Goal: Task Accomplishment & Management: Use online tool/utility

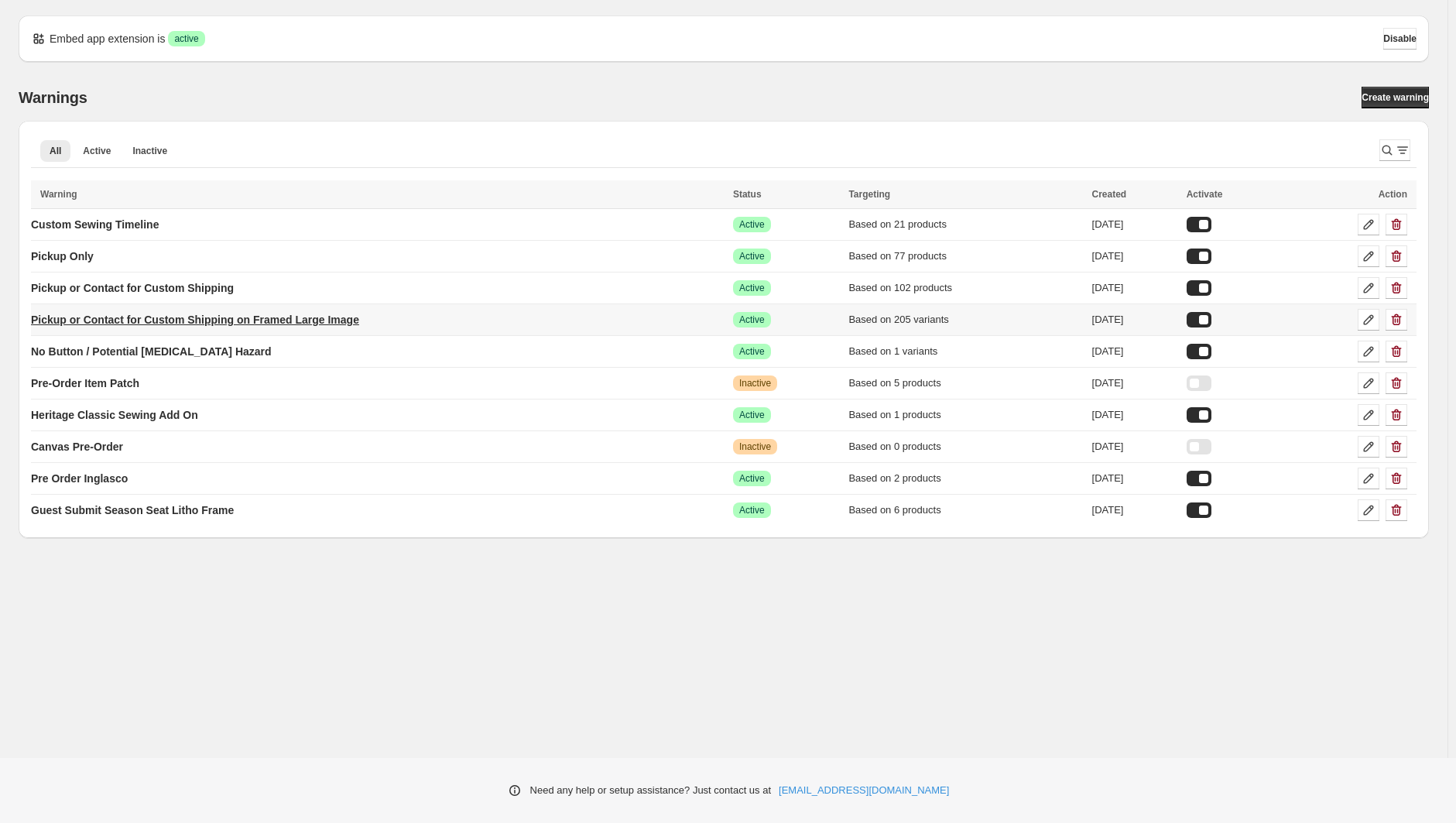
click at [104, 321] on p "Pickup or Contact for Custom Shipping on Framed Large Image" at bounding box center [195, 320] width 328 height 16
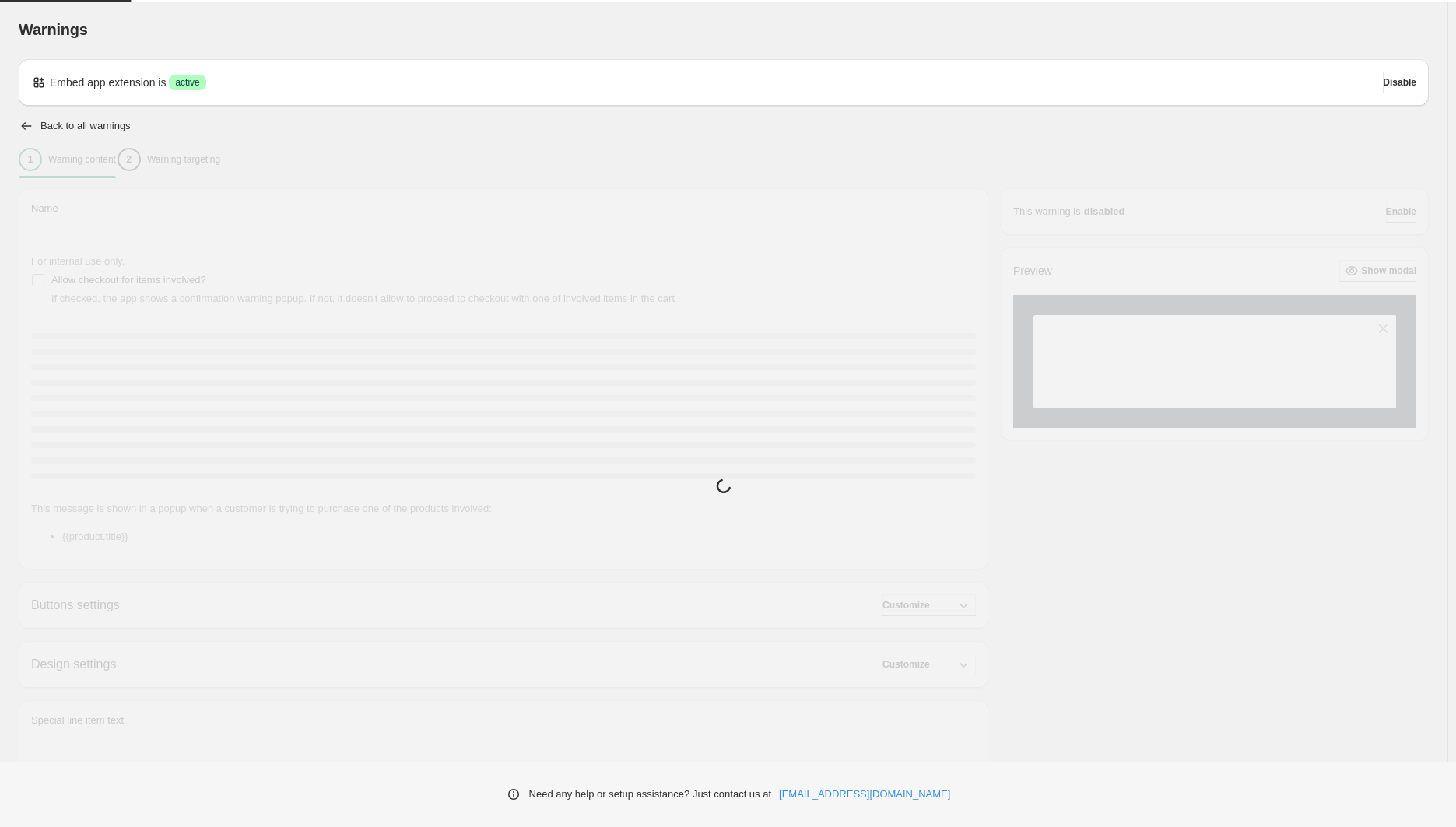
type input "**********"
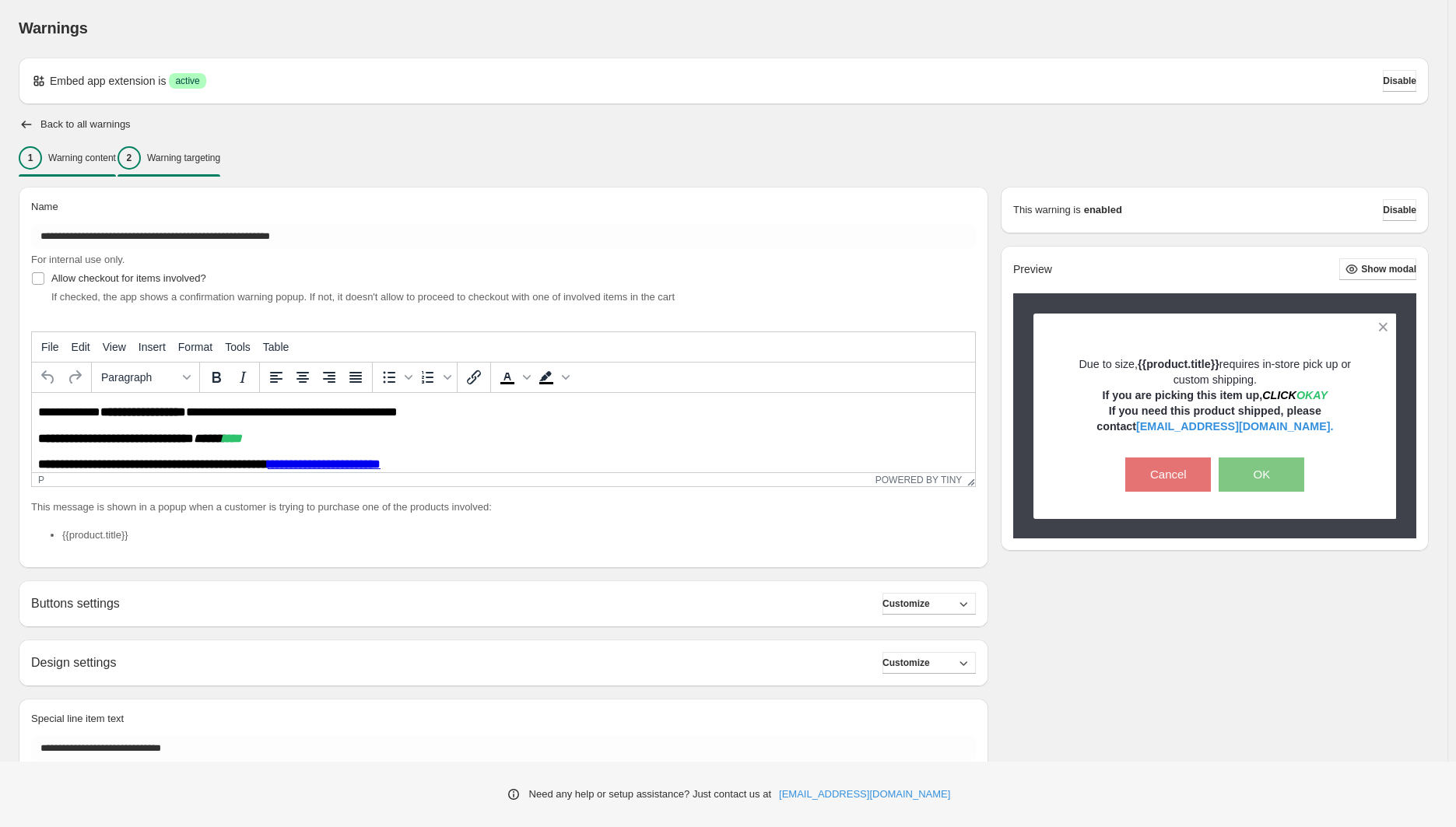
click at [203, 163] on p "Warning targeting" at bounding box center [183, 158] width 73 height 12
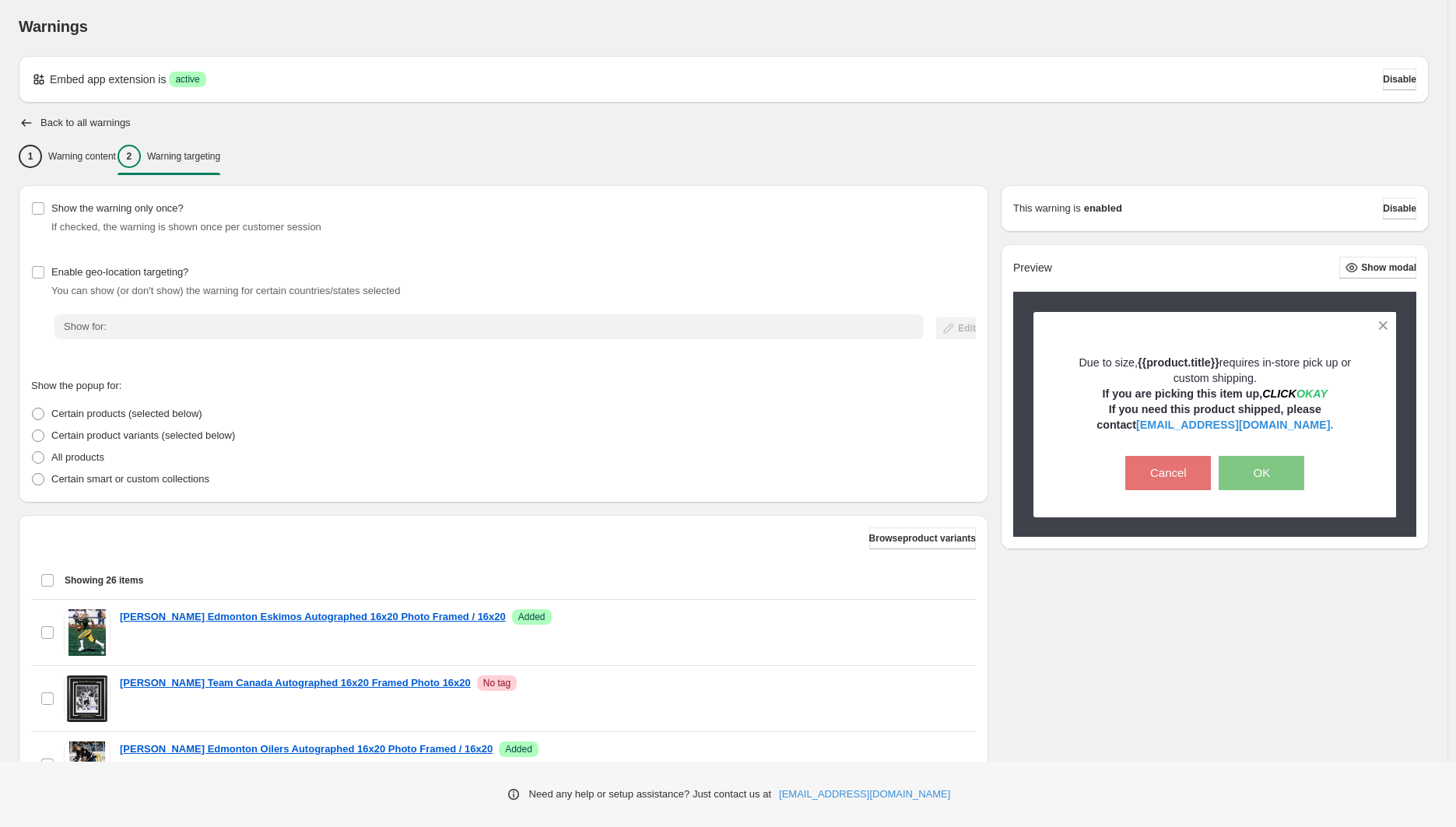
scroll to position [2, 0]
click at [893, 545] on button "Browse product variants" at bounding box center [922, 539] width 107 height 22
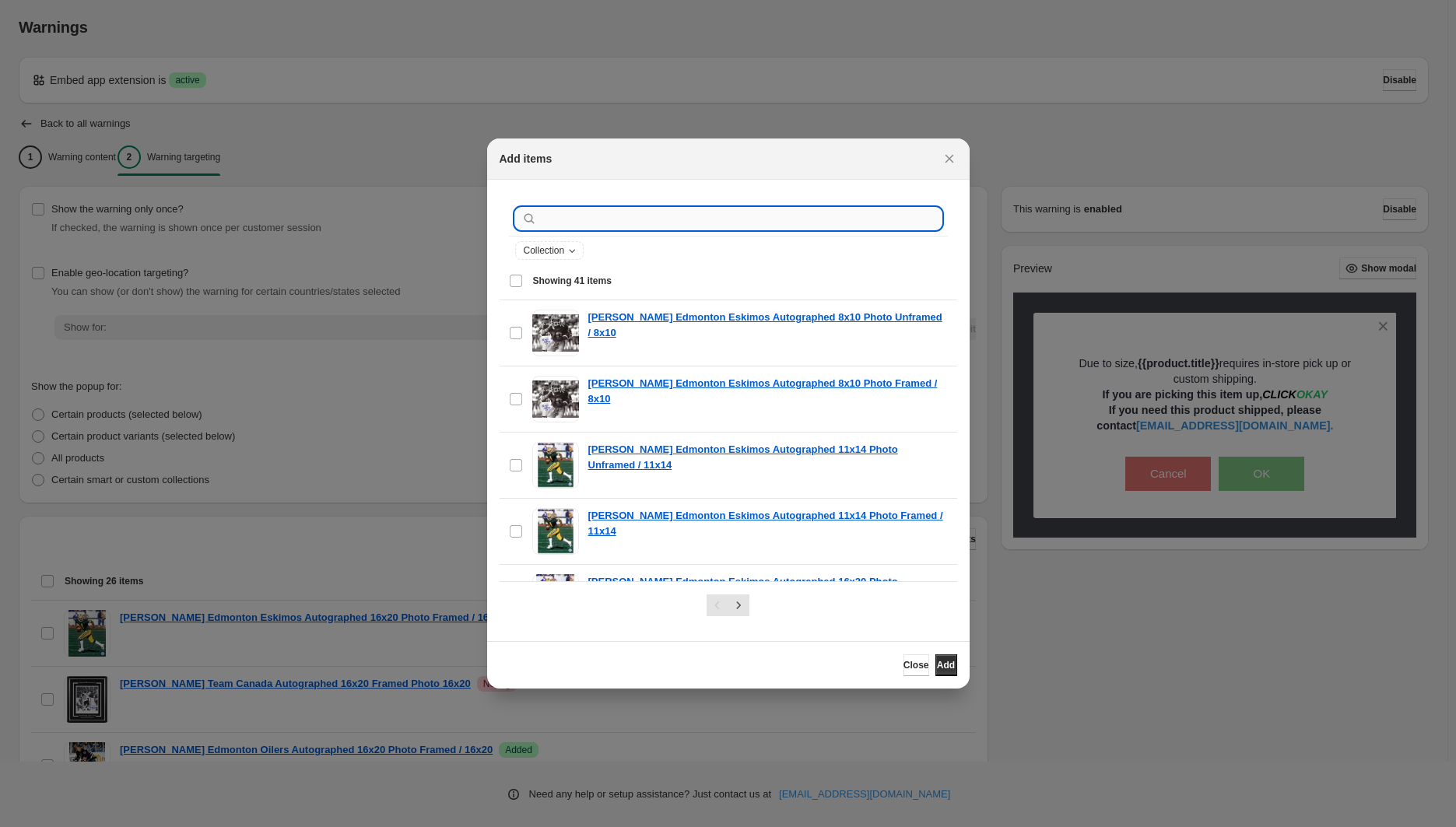
click at [739, 222] on input ":r1i:" at bounding box center [740, 218] width 401 height 22
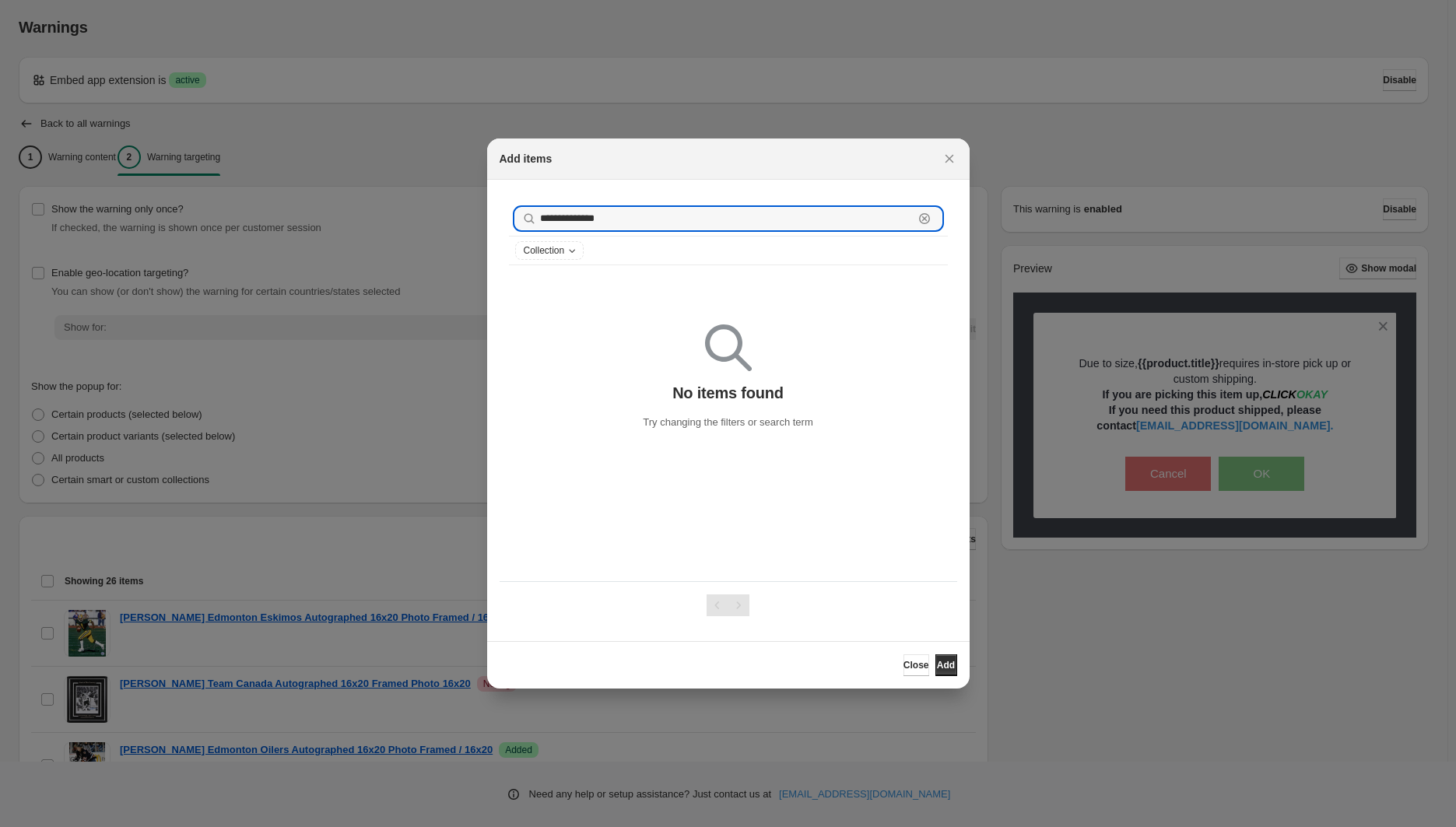
drag, startPoint x: 630, startPoint y: 226, endPoint x: 456, endPoint y: 189, distance: 177.9
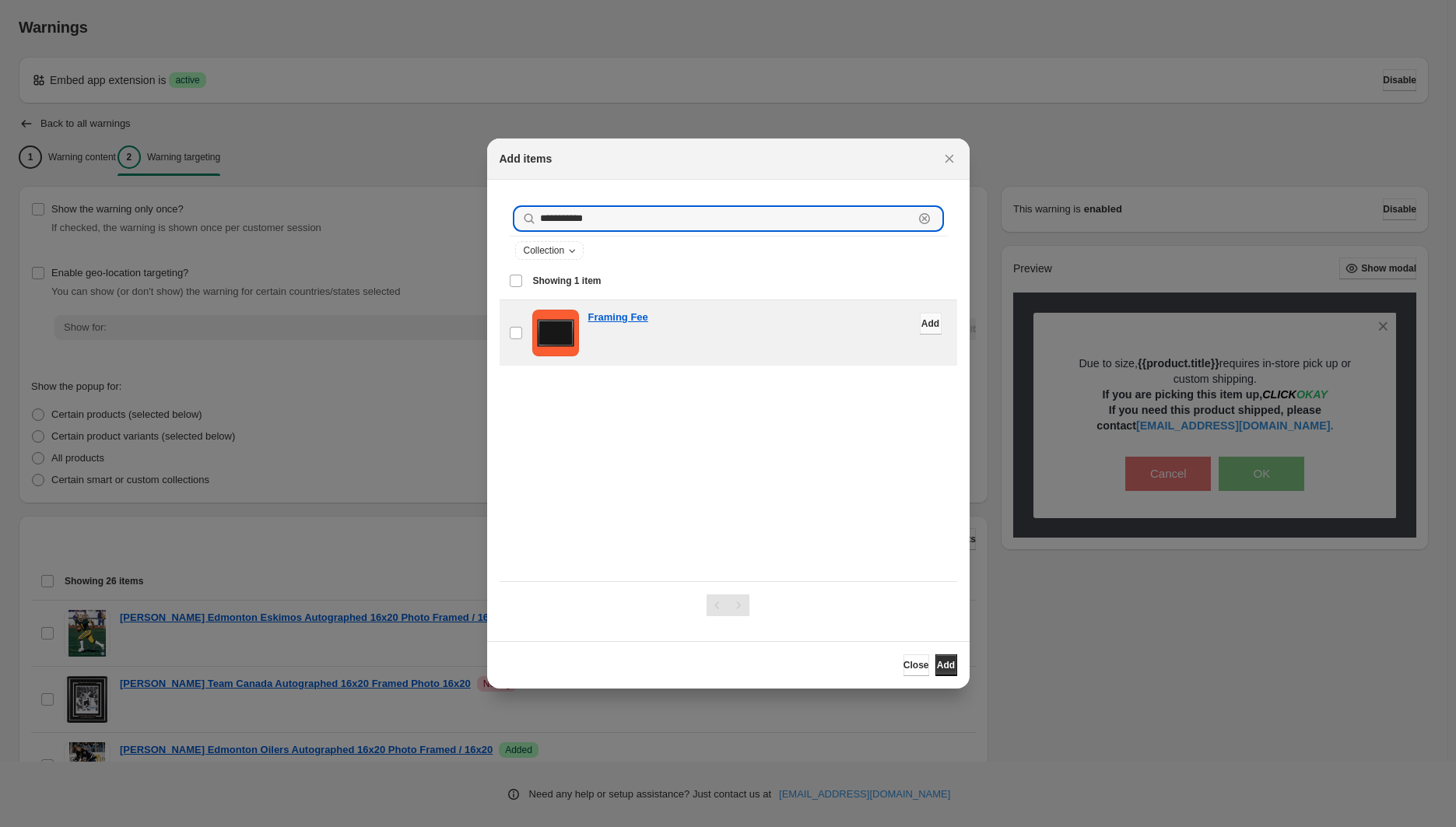
type input "**********"
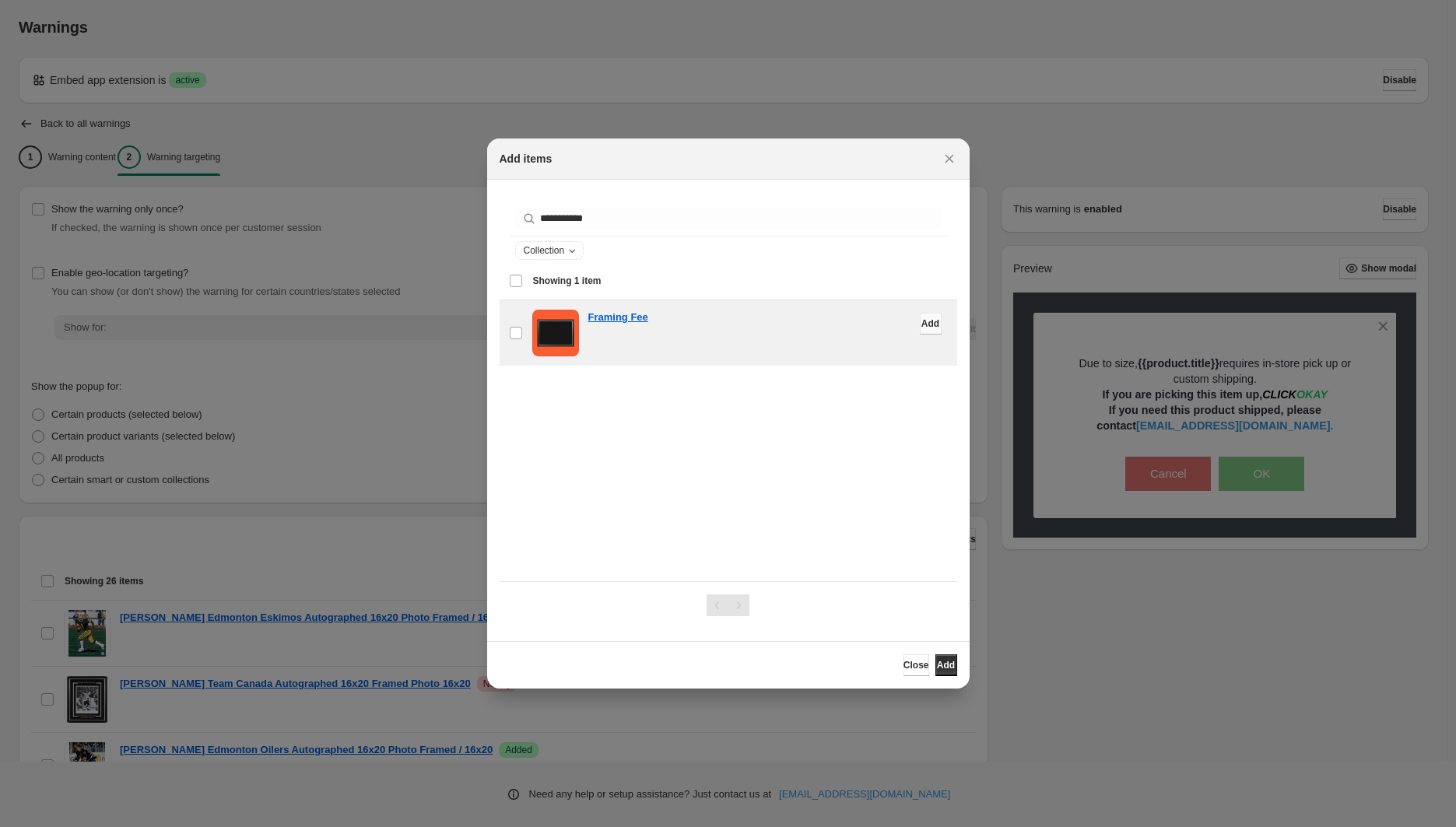
click at [922, 324] on span "Add" at bounding box center [930, 324] width 18 height 12
click at [940, 667] on span "Add" at bounding box center [945, 666] width 18 height 12
click at [943, 154] on icon "Close" at bounding box center [949, 158] width 16 height 16
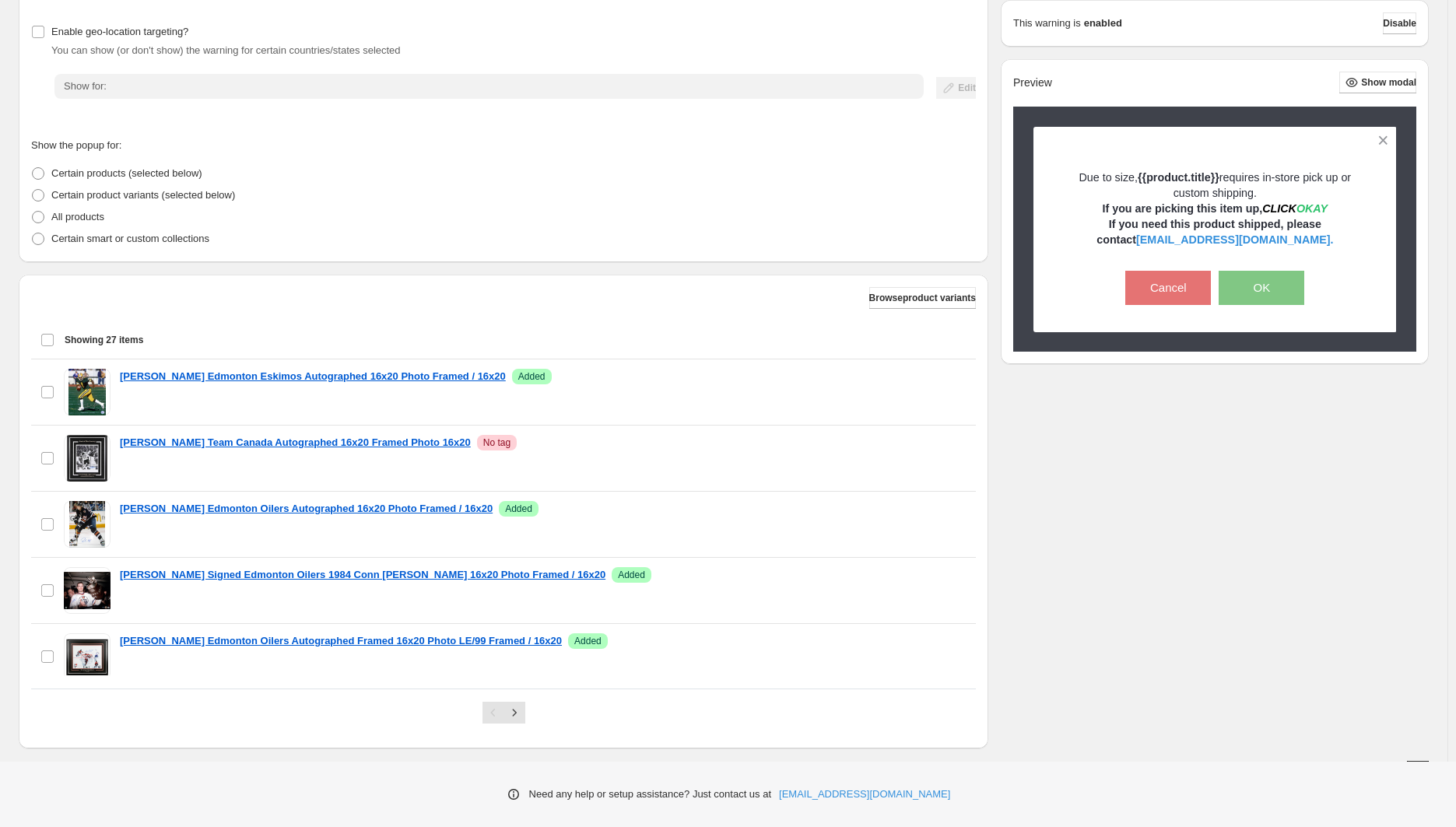
scroll to position [264, 0]
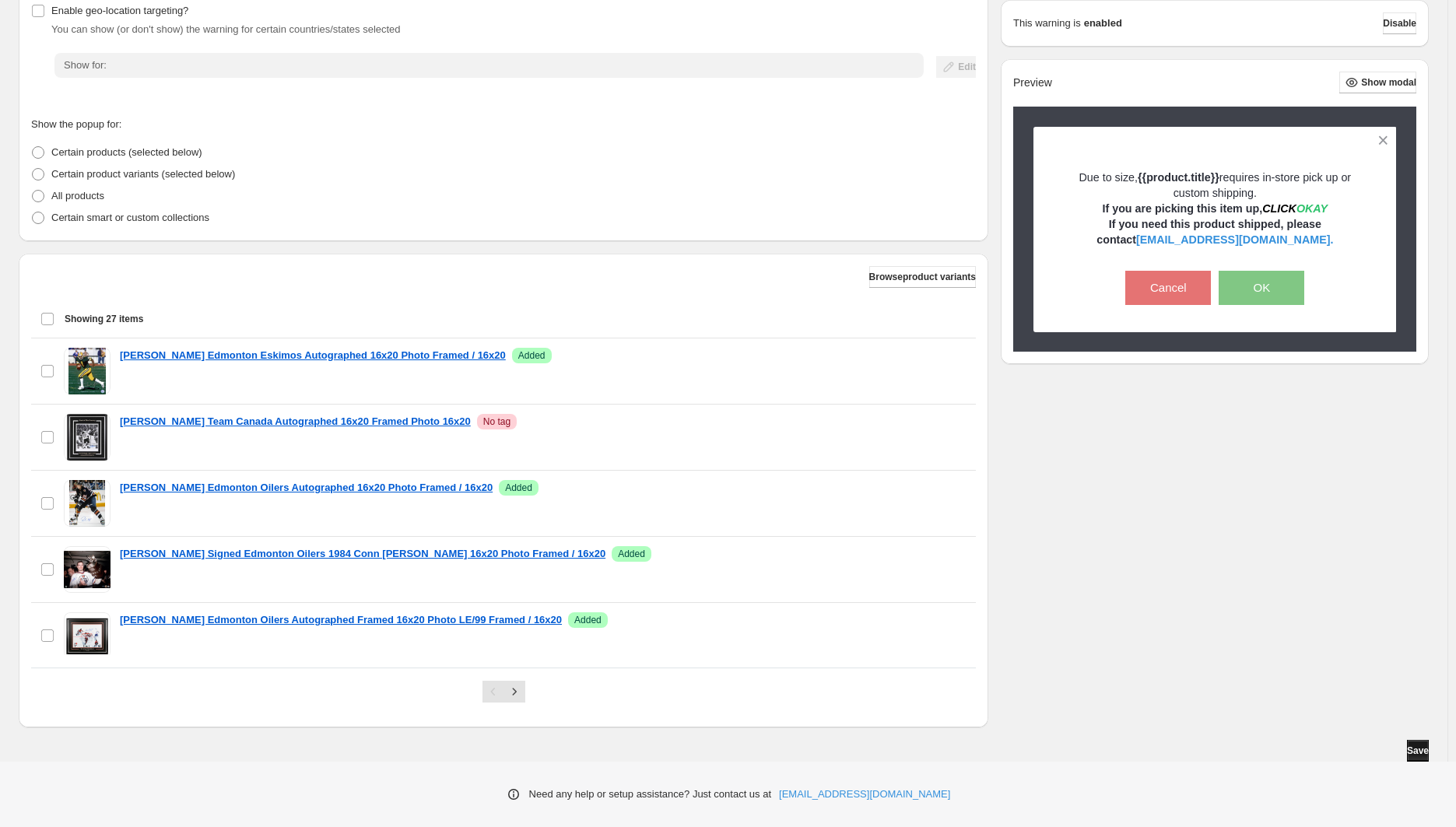
click at [1407, 745] on button "Save" at bounding box center [1418, 751] width 22 height 22
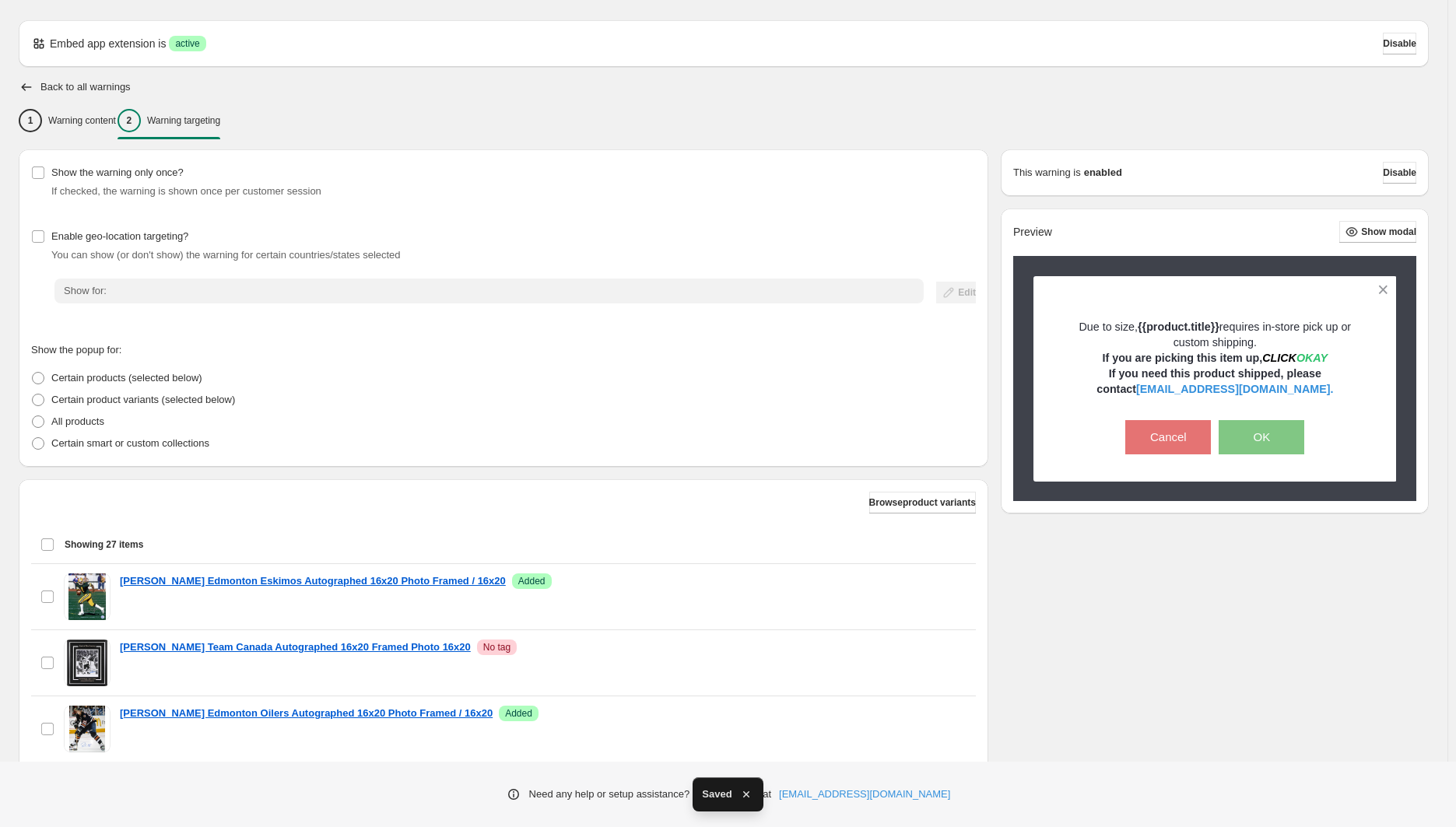
scroll to position [0, 0]
